Goal: Find specific page/section

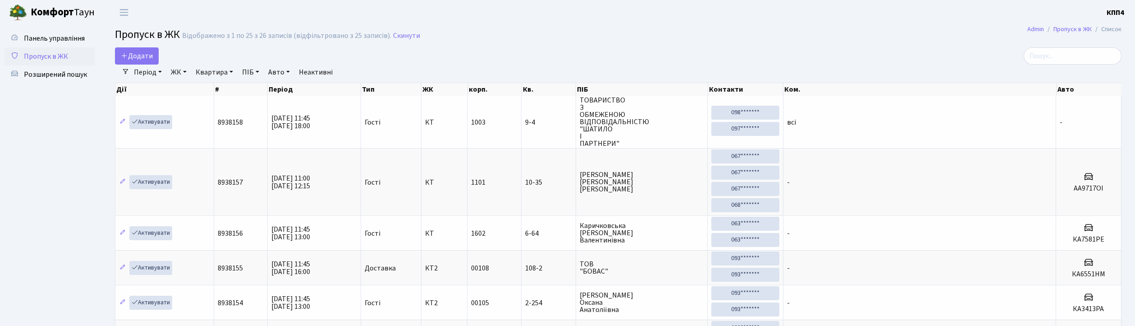
select select "25"
click at [61, 41] on span "Панель управління" at bounding box center [54, 38] width 61 height 10
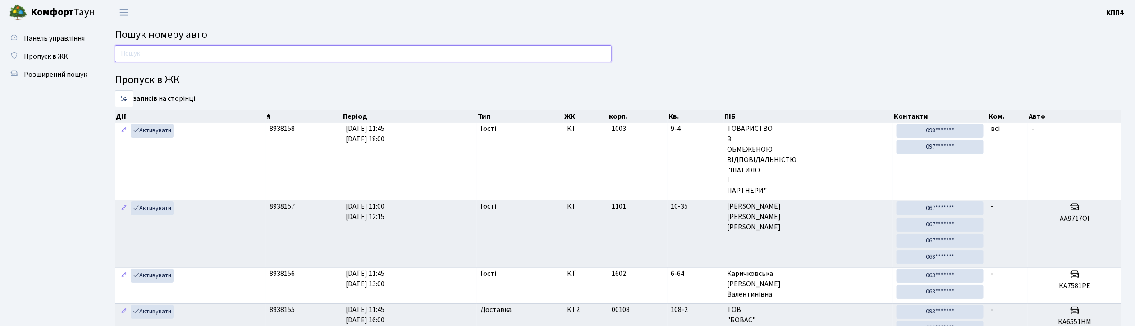
click at [174, 60] on input "text" at bounding box center [363, 53] width 497 height 17
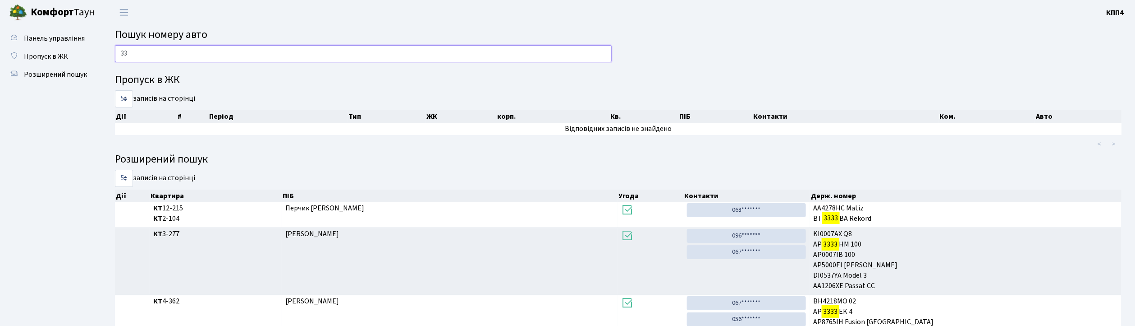
type input "3"
